Goal: Information Seeking & Learning: Learn about a topic

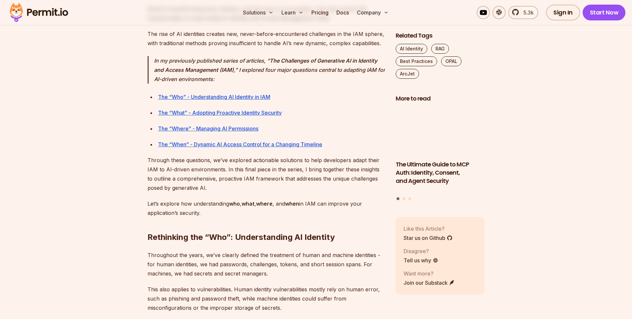
scroll to position [431, 0]
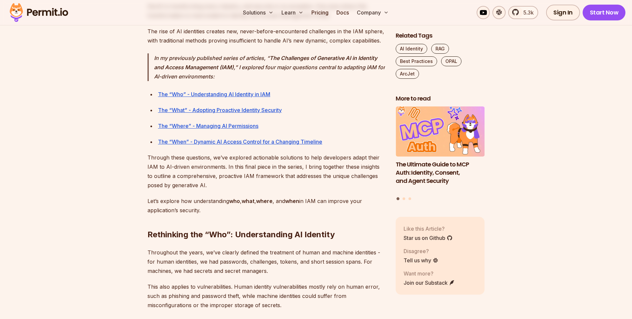
click at [284, 234] on h2 "Rethinking the “Who”: Understanding AI Identity" at bounding box center [267, 221] width 238 height 37
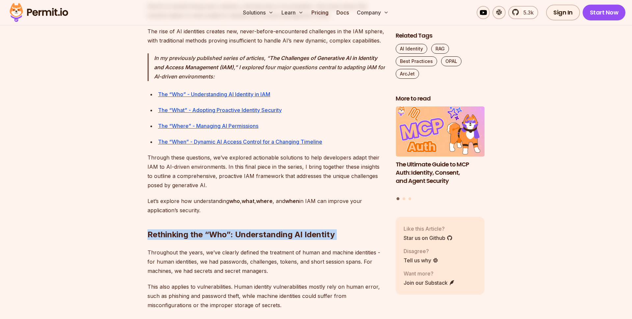
click at [284, 234] on h2 "Rethinking the “Who”: Understanding AI Identity" at bounding box center [267, 221] width 238 height 37
click at [296, 234] on h2 "Rethinking the “Who”: Understanding AI Identity" at bounding box center [267, 221] width 238 height 37
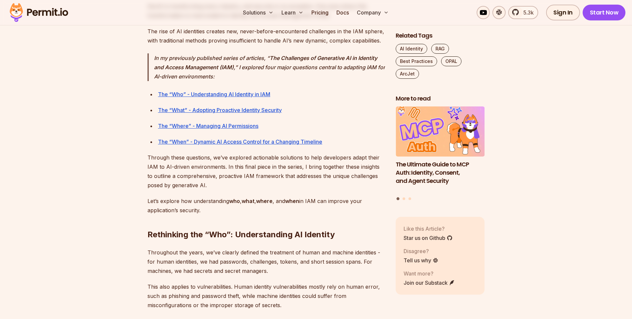
click at [267, 235] on h2 "Rethinking the “Who”: Understanding AI Identity" at bounding box center [267, 221] width 238 height 37
click at [302, 236] on h2 "Rethinking the “Who”: Understanding AI Identity" at bounding box center [267, 221] width 238 height 37
click at [283, 253] on p "Throughout the years, we’ve clearly defined the treatment of human and machine …" at bounding box center [267, 262] width 238 height 28
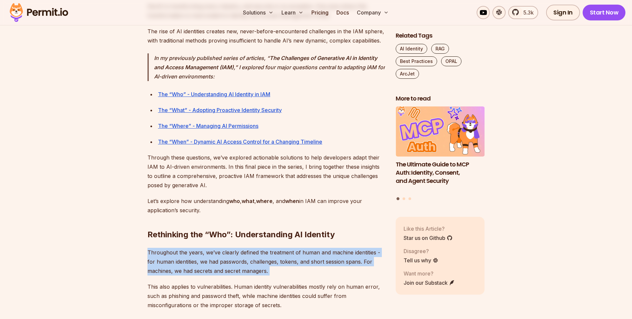
click at [283, 253] on p "Throughout the years, we’ve clearly defined the treatment of human and machine …" at bounding box center [267, 262] width 238 height 28
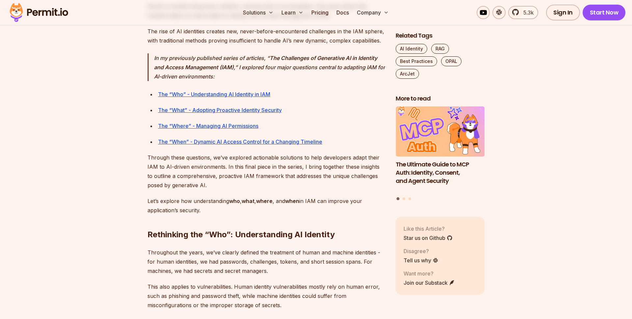
click at [275, 231] on h2 "Rethinking the “Who”: Understanding AI Identity" at bounding box center [267, 221] width 238 height 37
click at [277, 255] on p "Throughout the years, we’ve clearly defined the treatment of human and machine …" at bounding box center [267, 262] width 238 height 28
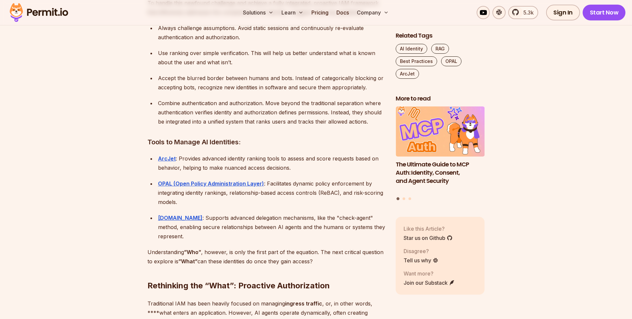
scroll to position [813, 0]
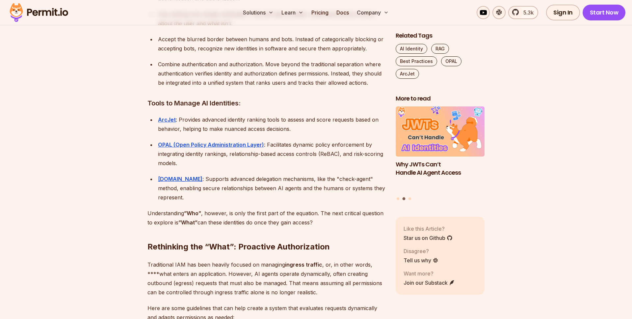
click at [291, 249] on h2 "Rethinking the “What”: Proactive Authorization" at bounding box center [267, 233] width 238 height 37
click at [262, 245] on h2 "Rethinking the “What”: Proactive Authorization" at bounding box center [267, 233] width 238 height 37
click at [292, 246] on h2 "Rethinking the “What”: Proactive Authorization" at bounding box center [267, 233] width 238 height 37
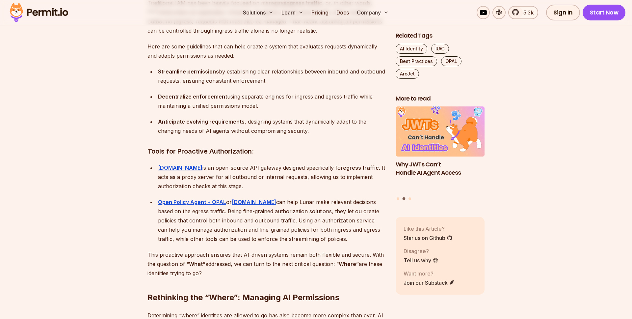
scroll to position [1078, 0]
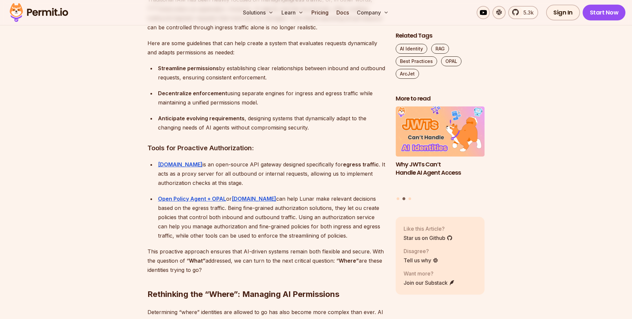
click at [282, 240] on div "GenAI is transforming every industry, and security is no exception. One area wh…" at bounding box center [267, 215] width 238 height 1720
